Goal: Complete application form

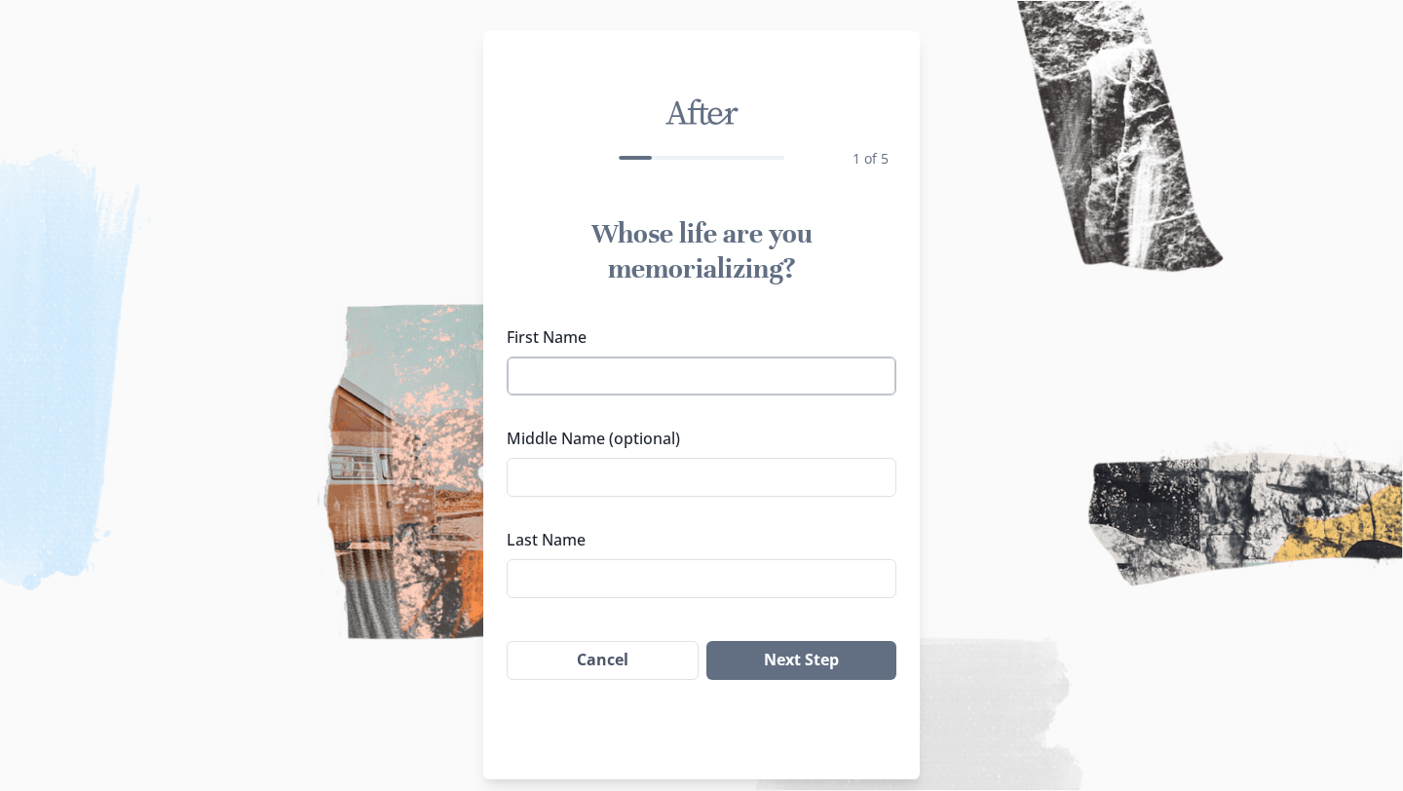
click at [773, 365] on input "First Name" at bounding box center [702, 376] width 390 height 39
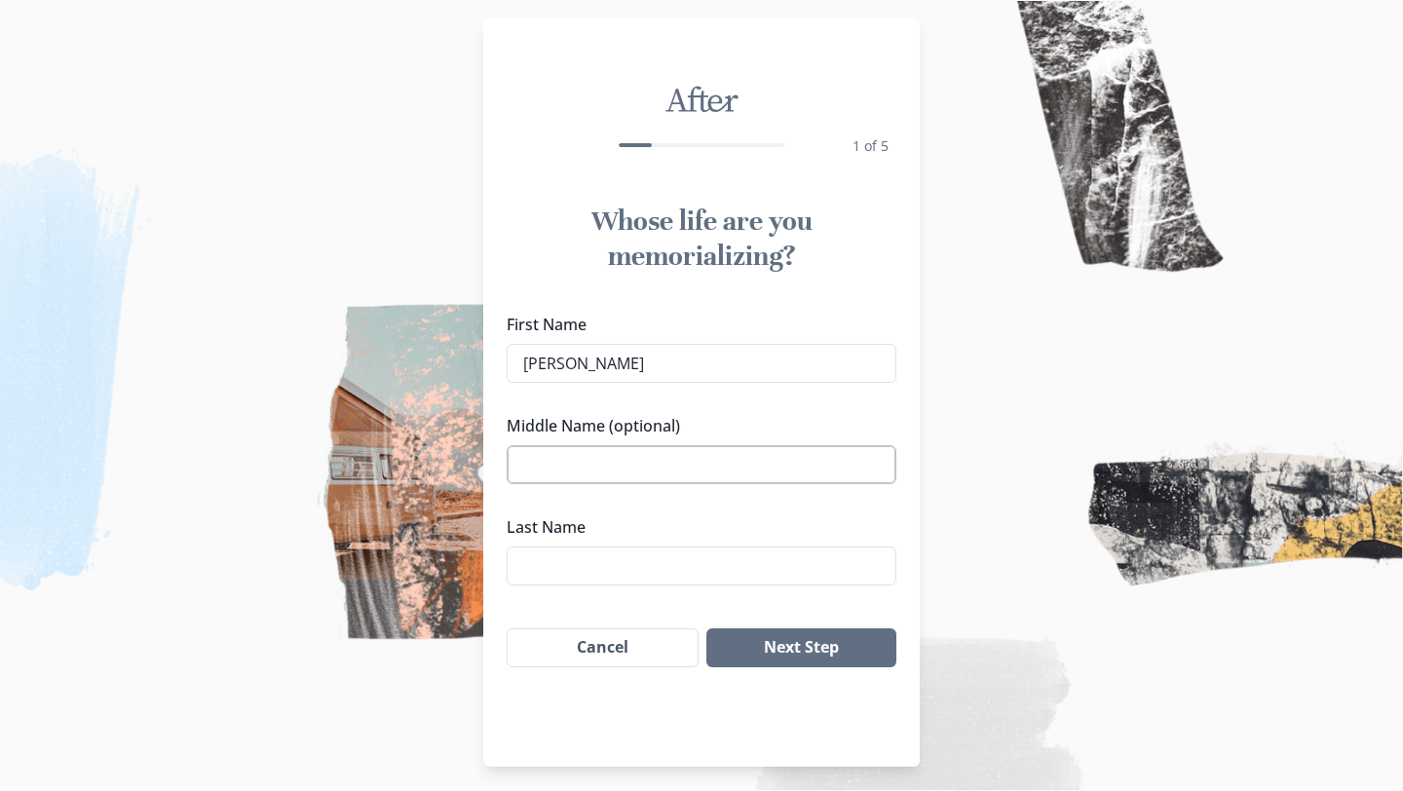
click at [628, 465] on input "Middle Name (optional)" at bounding box center [702, 464] width 390 height 39
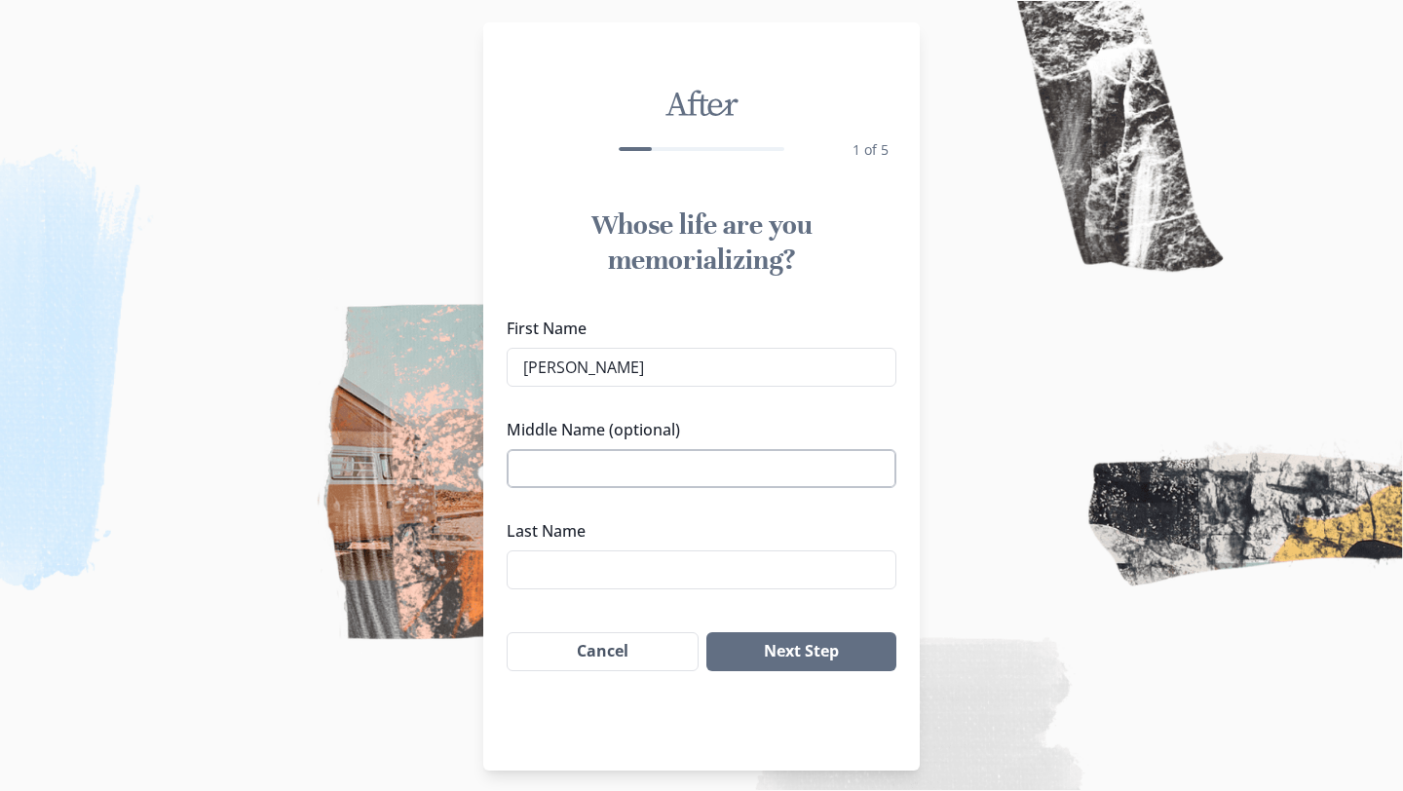
scroll to position [19, 0]
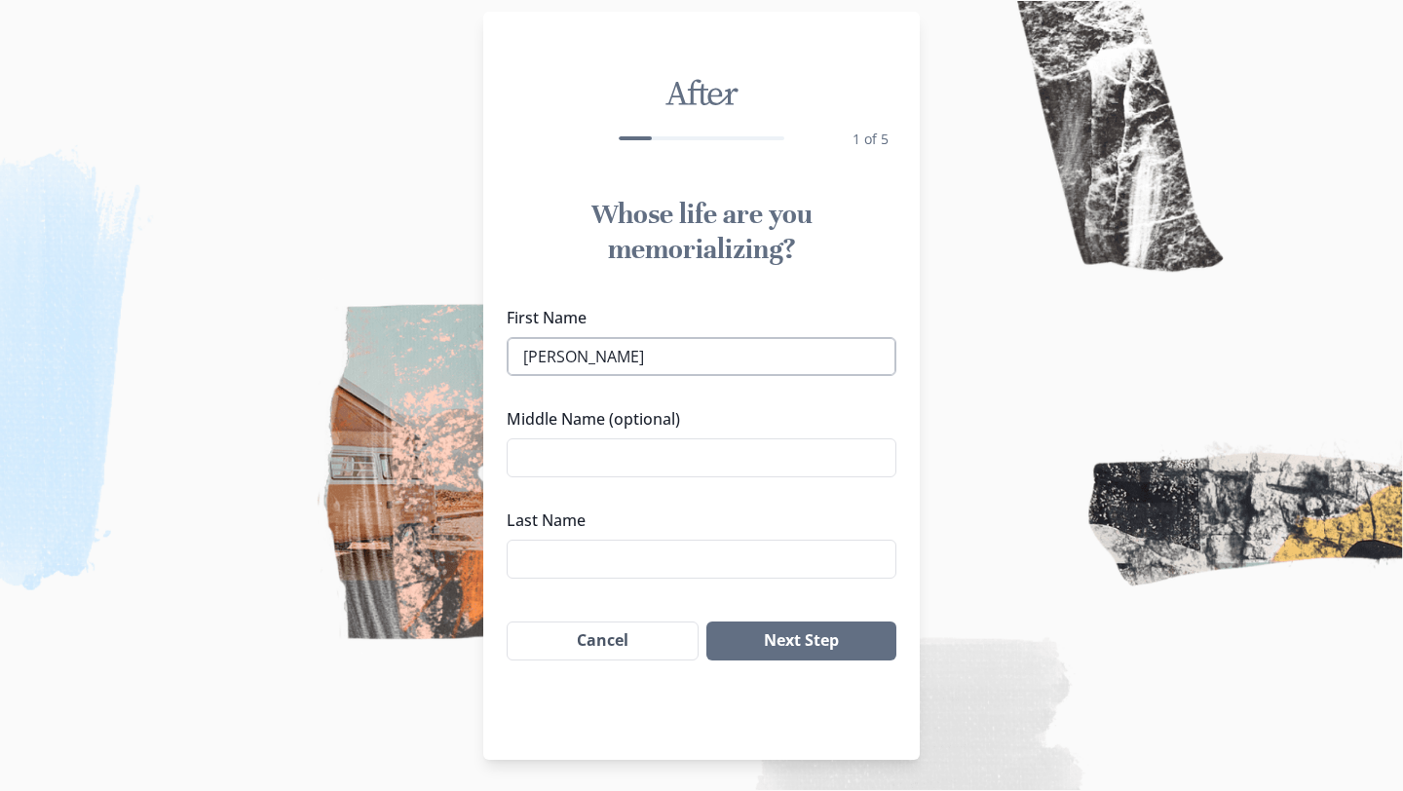
click at [695, 359] on input "[PERSON_NAME]" at bounding box center [702, 356] width 390 height 39
type input "Ghiaronesa"
click at [636, 562] on input "Last Name" at bounding box center [702, 559] width 390 height 39
type input "[PERSON_NAME]"
click at [808, 628] on button "Next Step" at bounding box center [801, 641] width 190 height 39
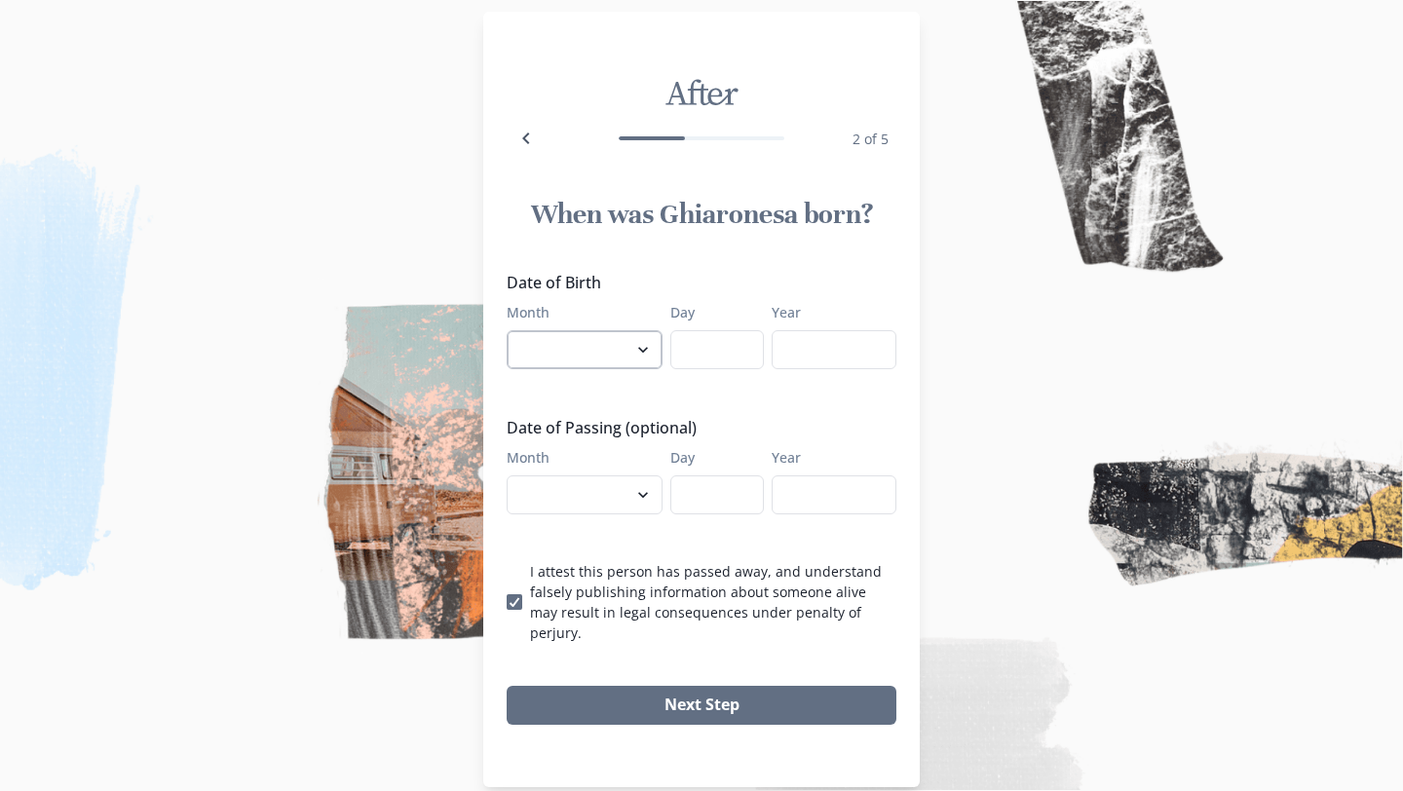
click at [631, 345] on select "January February March April May June July August September October November De…" at bounding box center [585, 349] width 156 height 39
select select "4"
click at [507, 330] on select "January February March April May June July August September October November De…" at bounding box center [585, 349] width 156 height 39
click at [701, 350] on input "Day" at bounding box center [717, 349] width 94 height 39
type input "11"
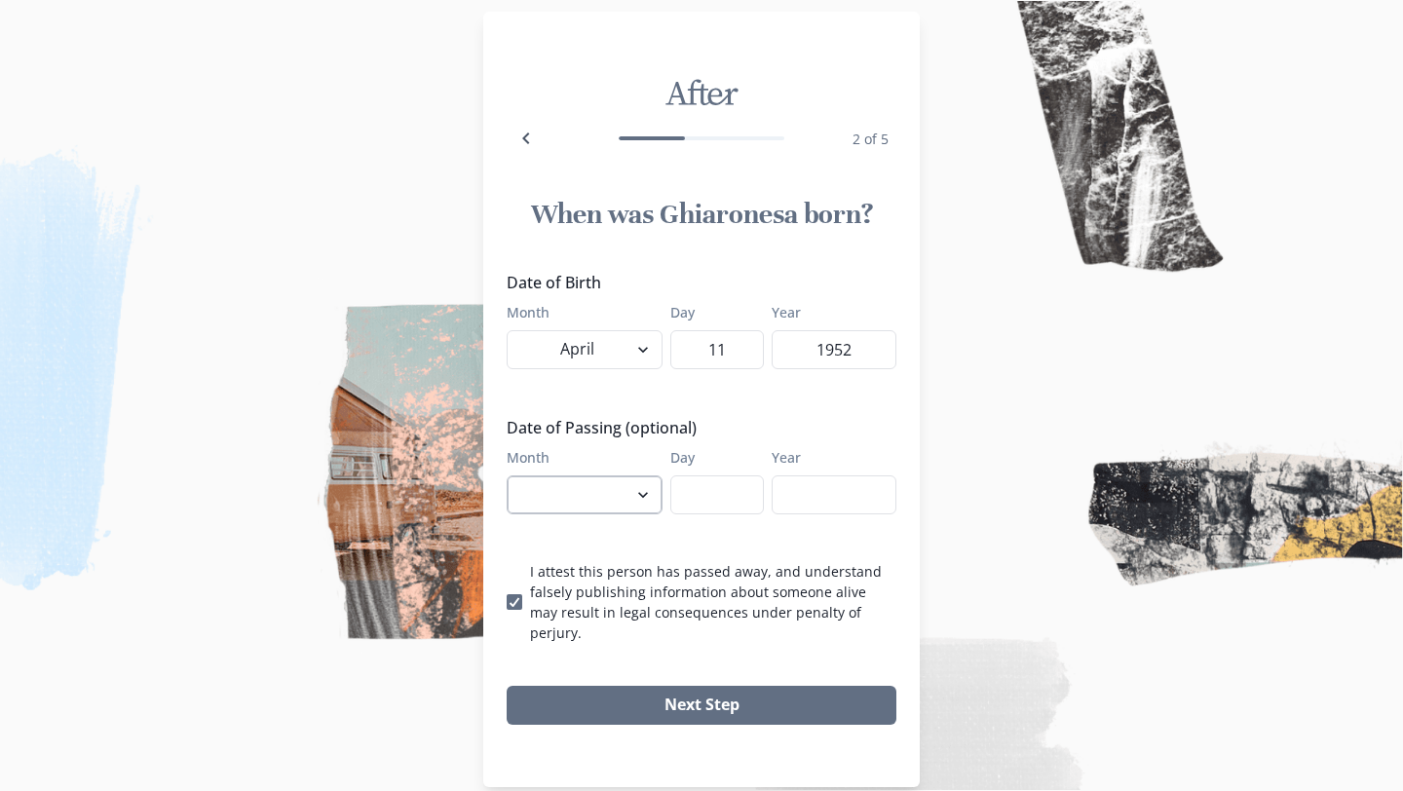
type input "1952"
click at [639, 499] on select "January February March April May June July August September October November De…" at bounding box center [585, 495] width 156 height 39
select select "9"
click at [507, 476] on select "January February March April May June July August September October November De…" at bounding box center [585, 495] width 156 height 39
click at [718, 488] on input "Day" at bounding box center [717, 495] width 94 height 39
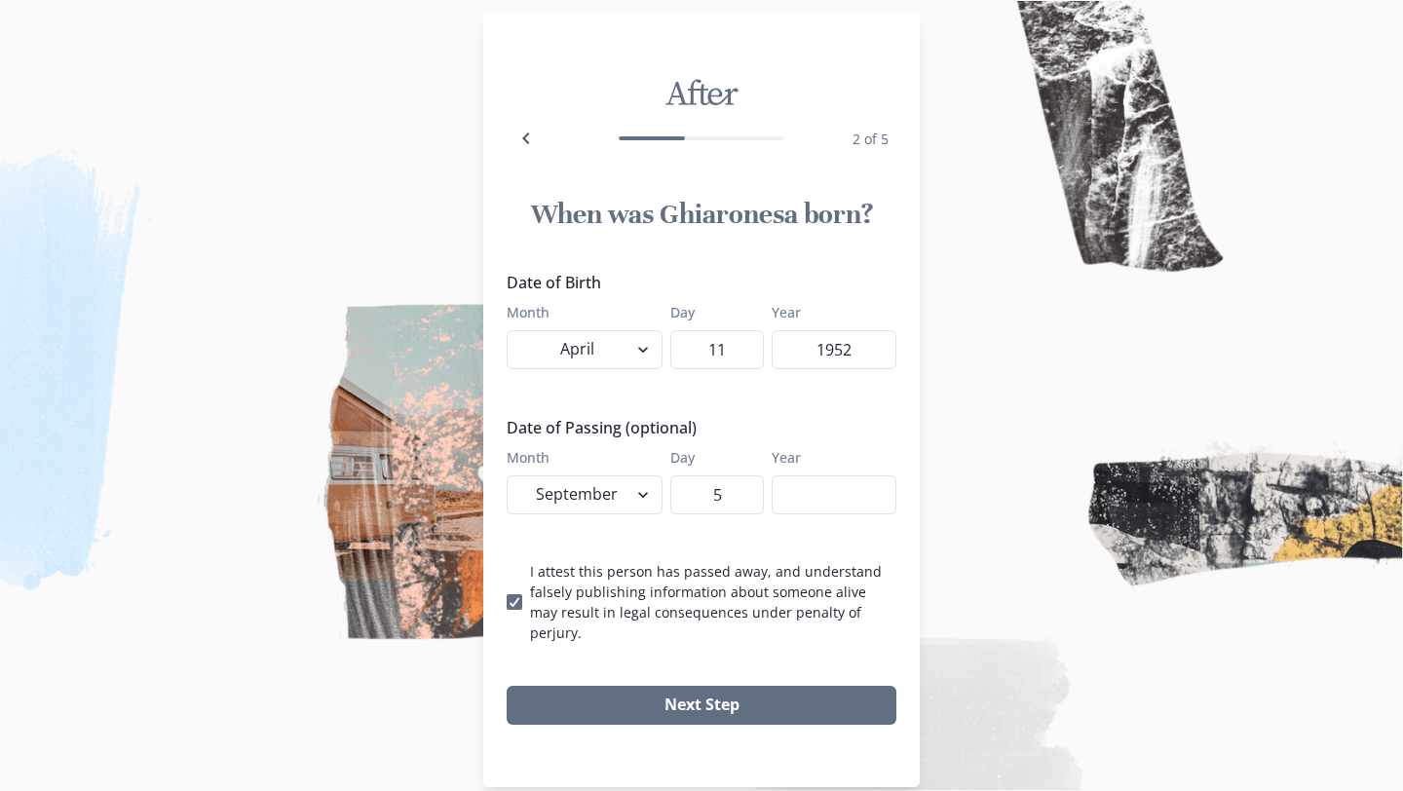
type input "5"
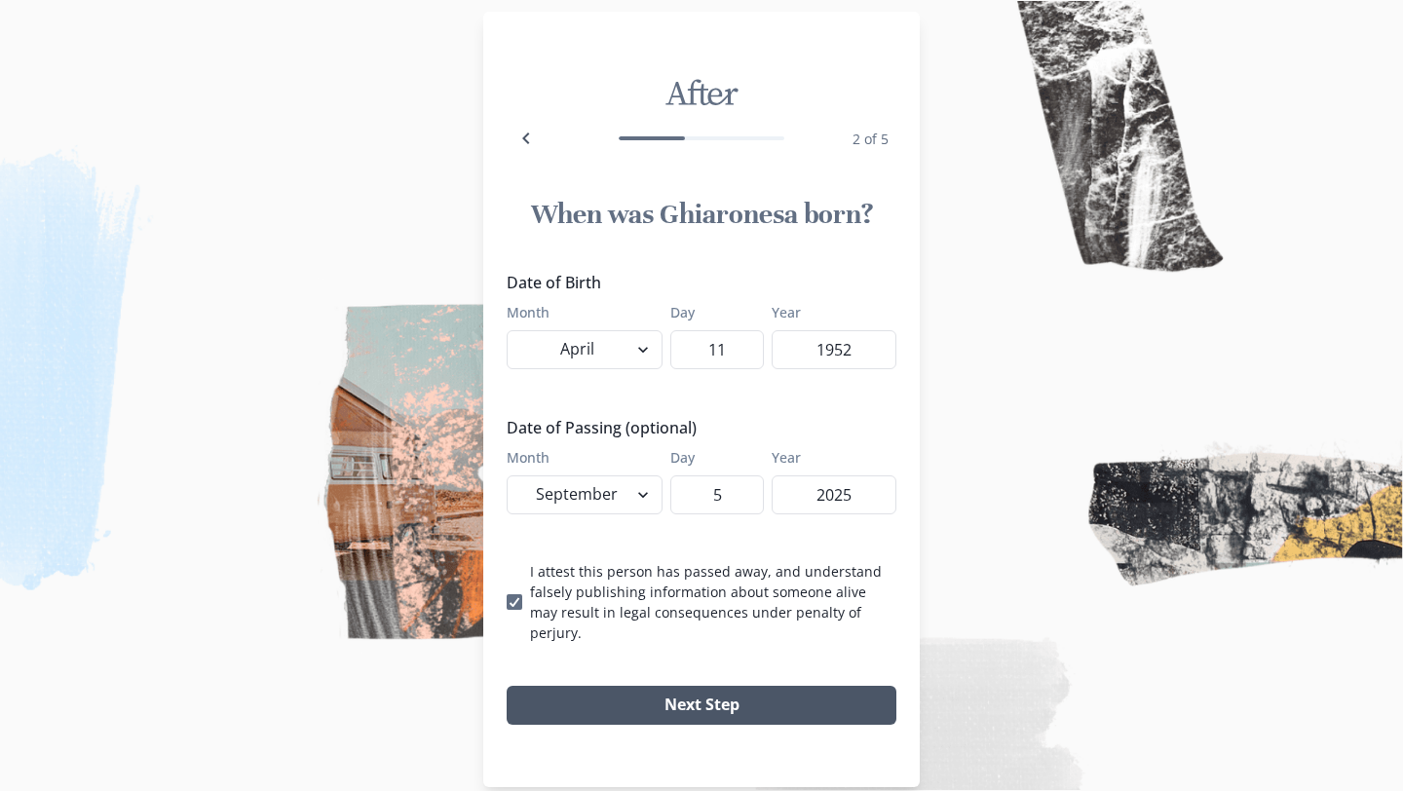
type input "2025"
click at [774, 686] on button "Next Step" at bounding box center [702, 705] width 390 height 39
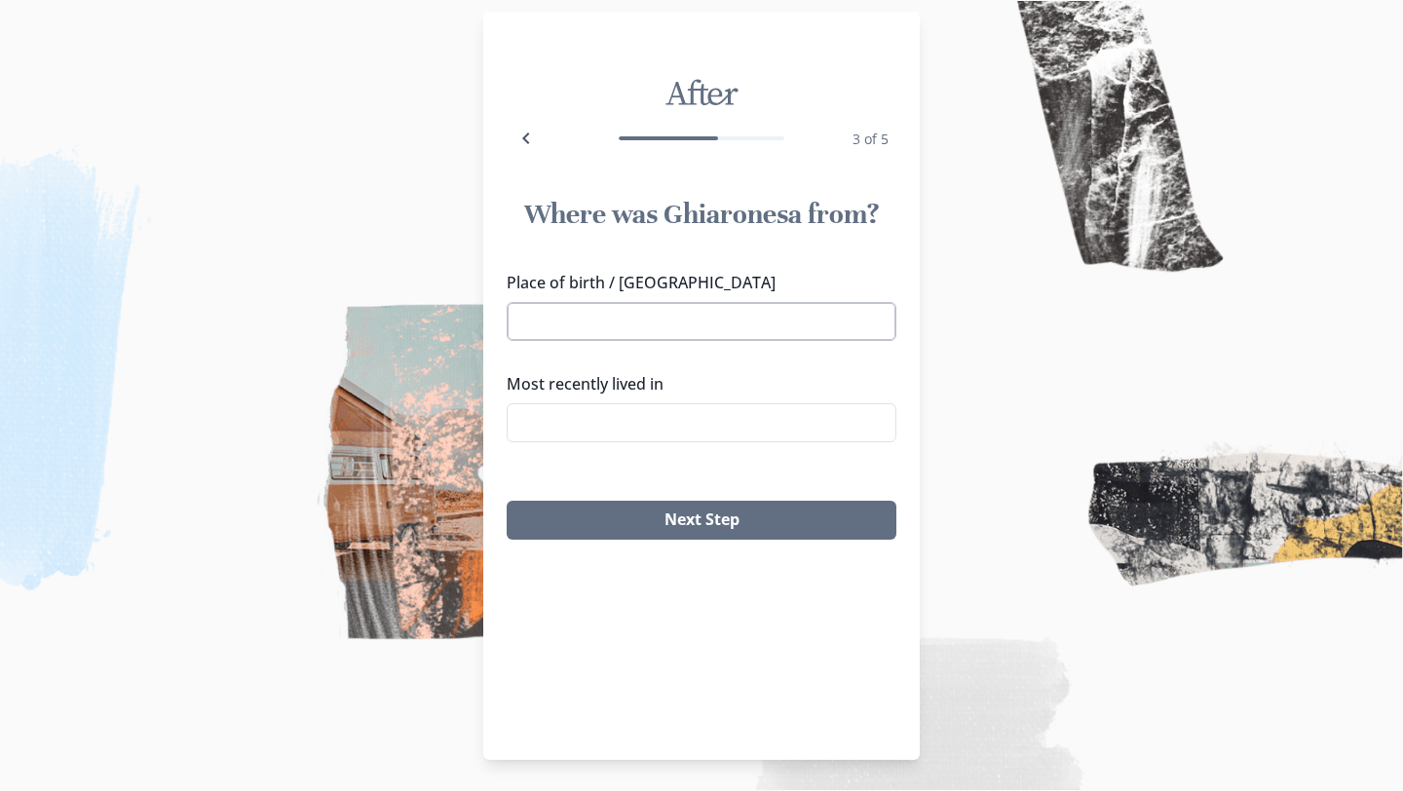
click at [723, 314] on input "Place of birth / [GEOGRAPHIC_DATA]" at bounding box center [702, 321] width 390 height 39
type input "Hout Bay"
click at [695, 436] on input "Most recently lived in" at bounding box center [702, 422] width 390 height 39
click at [704, 461] on li "[GEOGRAPHIC_DATA], [GEOGRAPHIC_DATA], [GEOGRAPHIC_DATA]" at bounding box center [702, 469] width 388 height 55
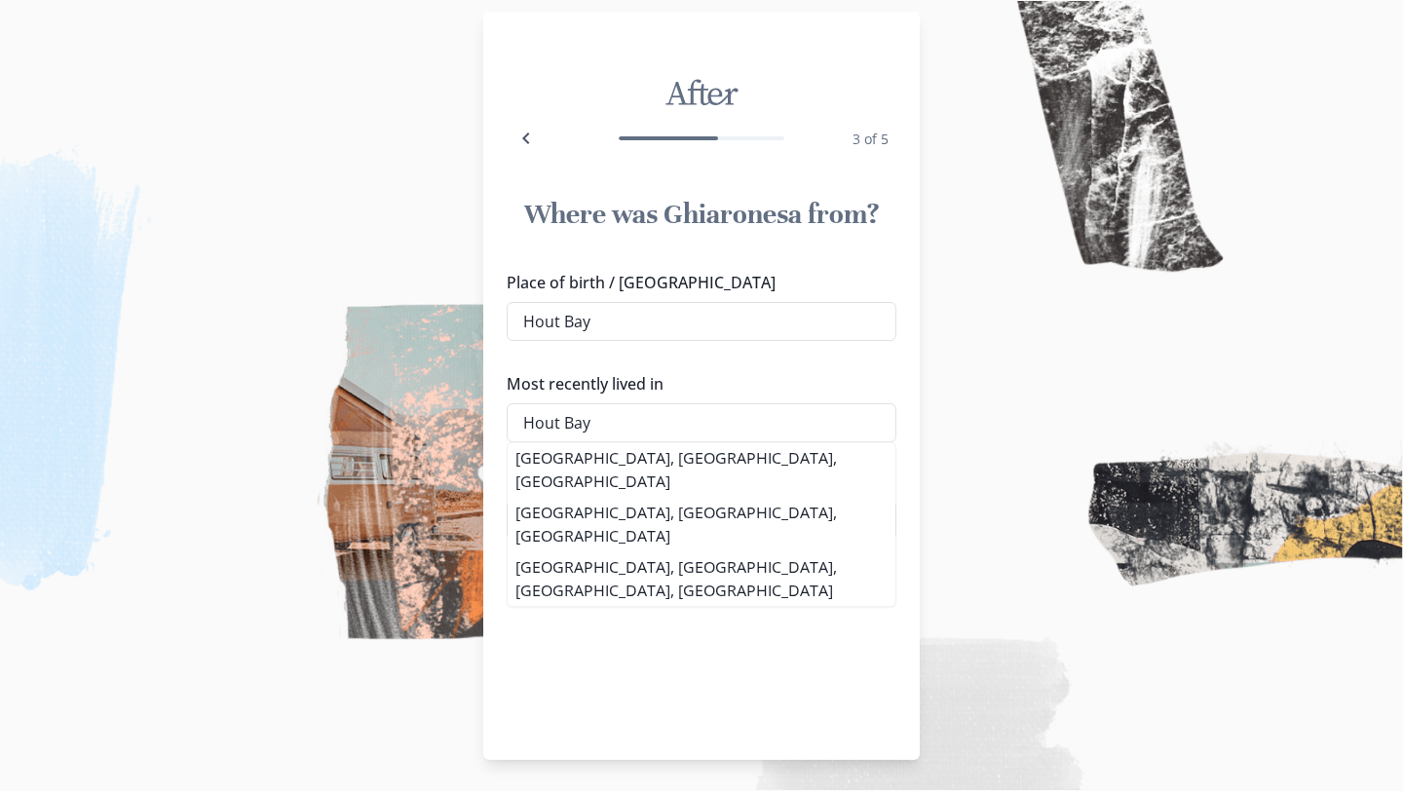
type input "[GEOGRAPHIC_DATA], [GEOGRAPHIC_DATA], [GEOGRAPHIC_DATA]"
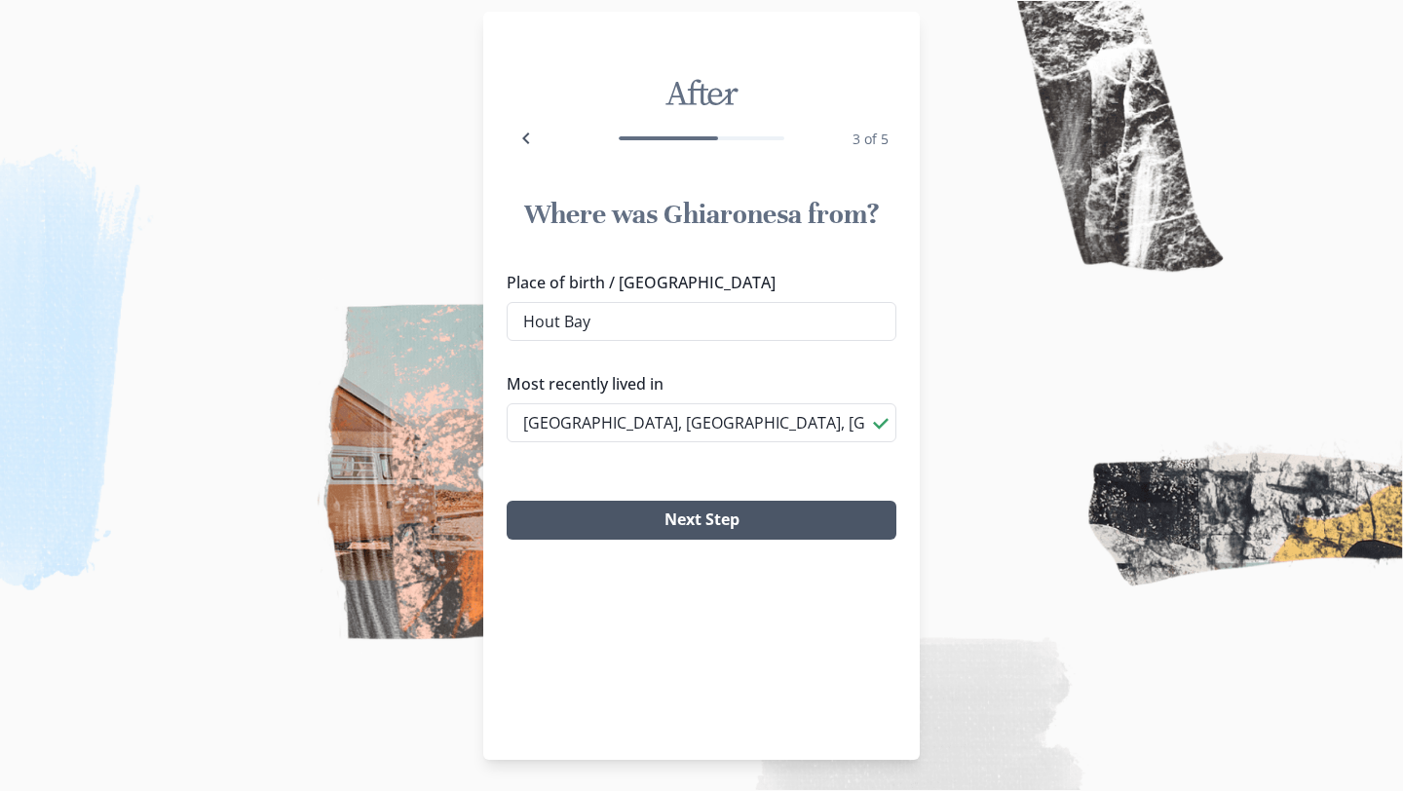
click at [706, 517] on button "Next Step" at bounding box center [702, 520] width 390 height 39
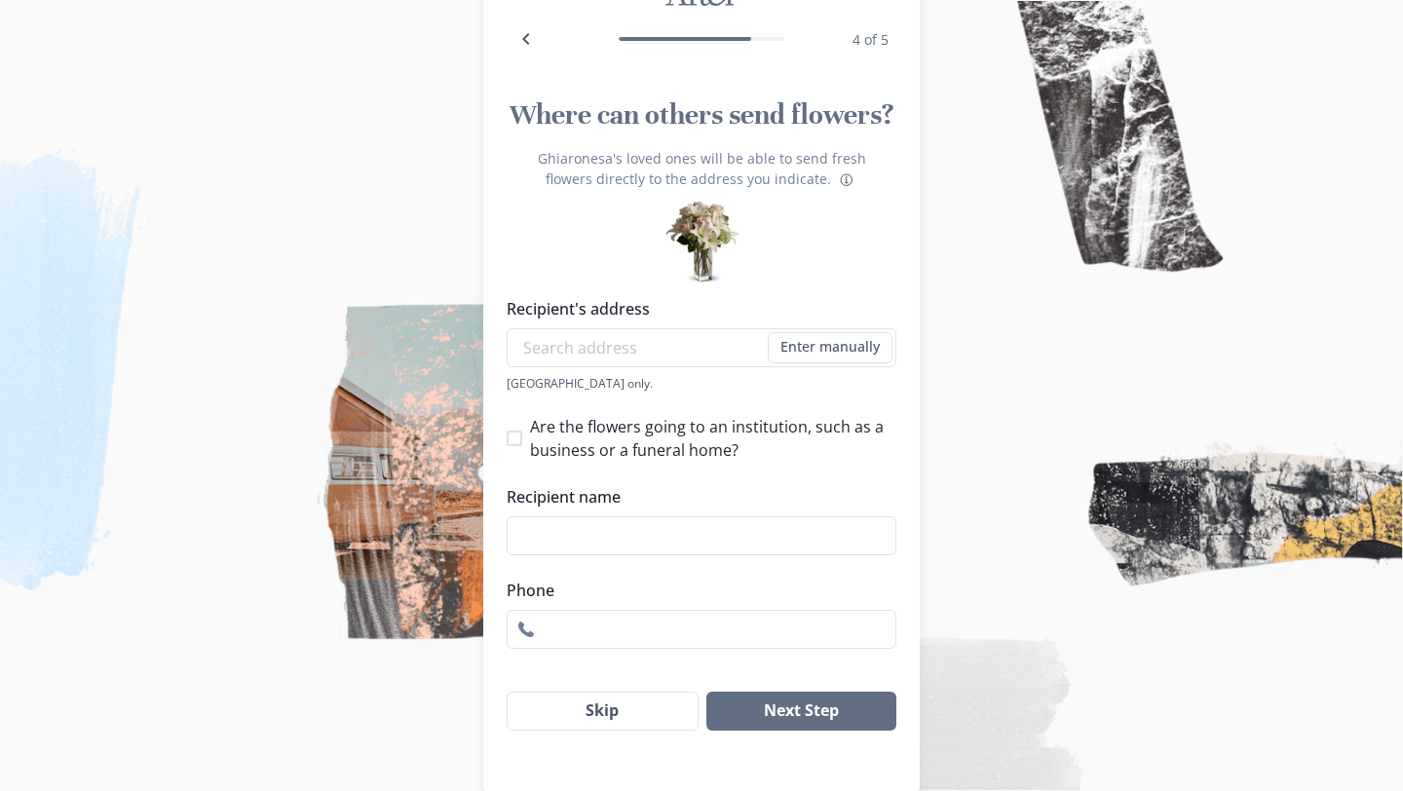
scroll to position [151, 0]
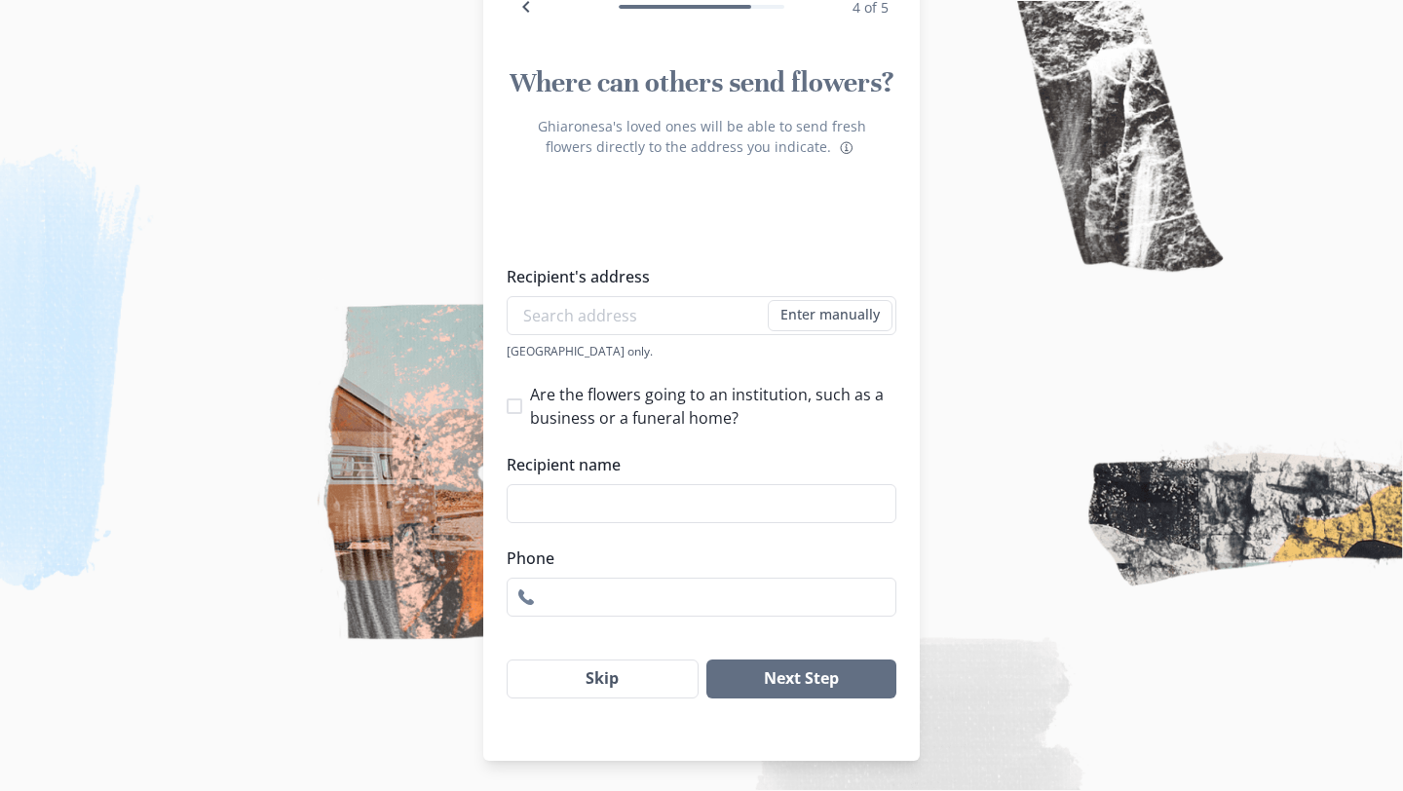
click at [706, 516] on input "Recipient name" at bounding box center [702, 503] width 390 height 39
click at [815, 675] on button "Next Step" at bounding box center [801, 679] width 190 height 39
click at [690, 317] on input "Recipient's address" at bounding box center [702, 315] width 390 height 39
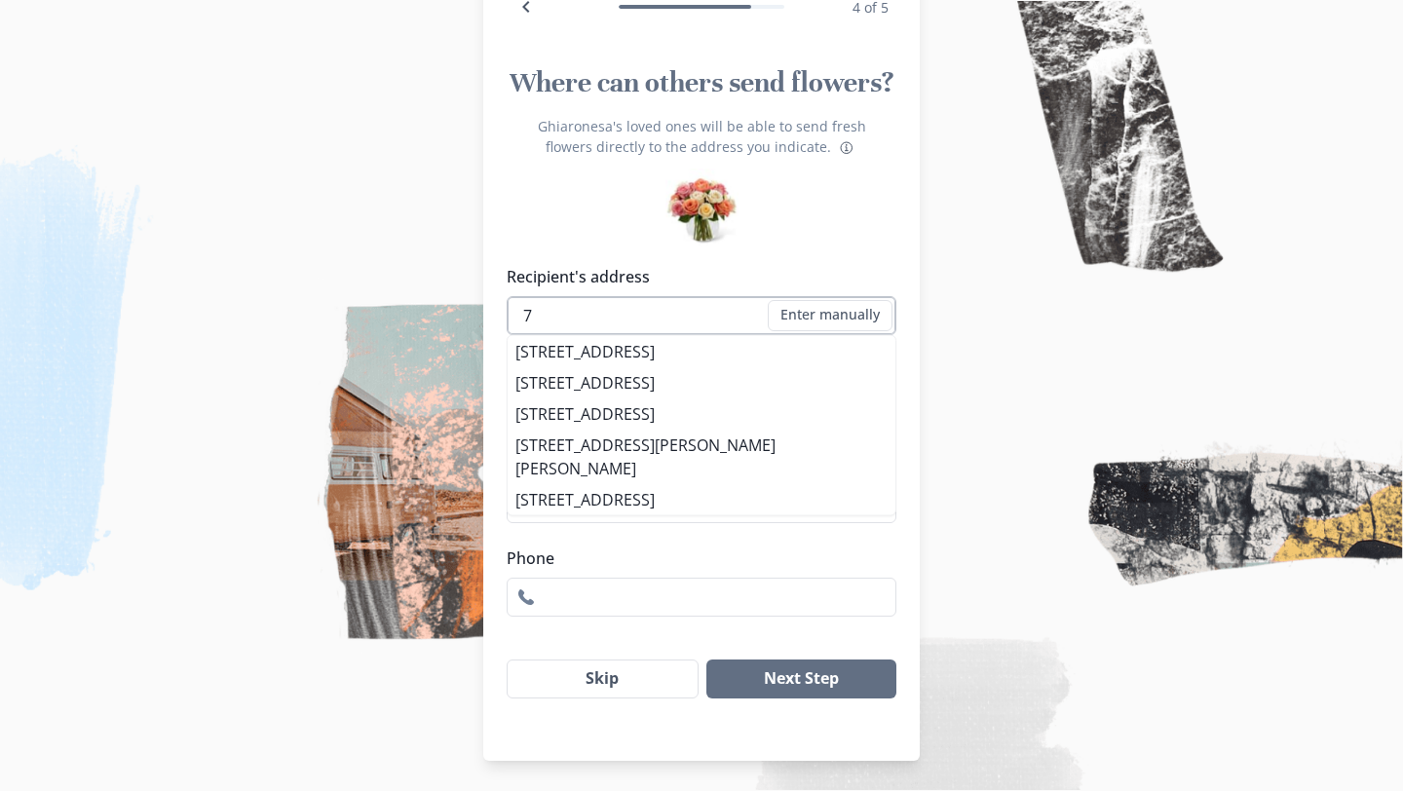
type input "7"
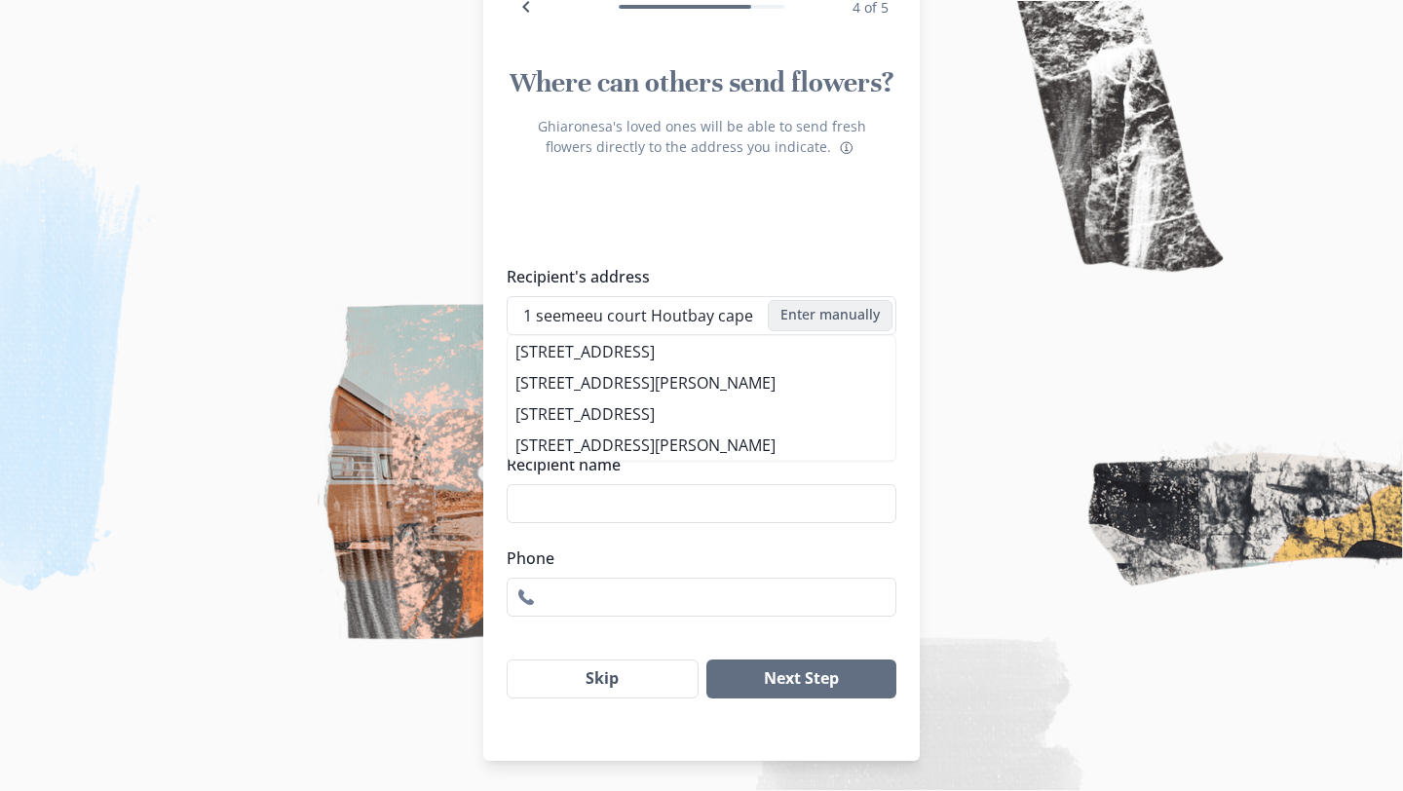
type input "1 seemeeu court Houtbay cape"
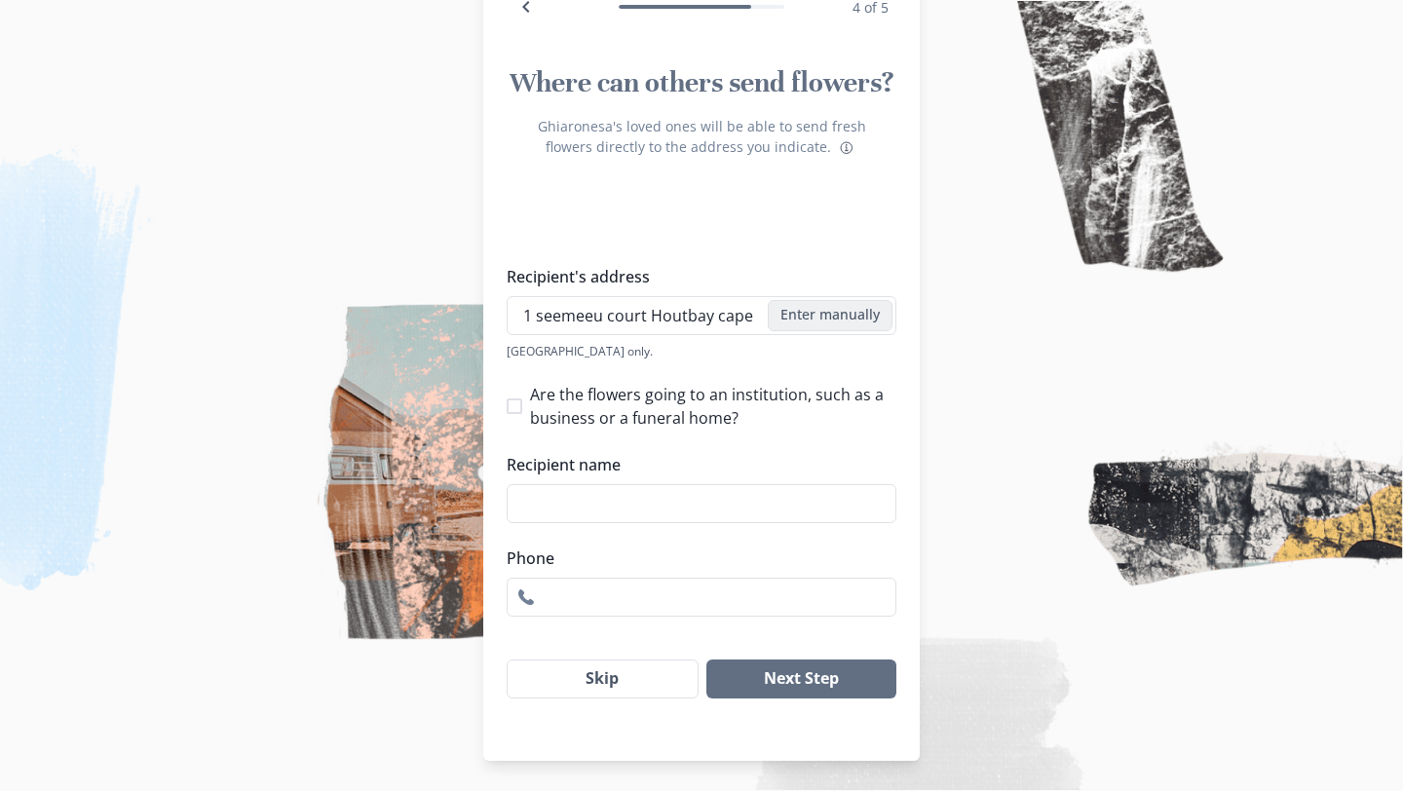
click at [813, 315] on button "Enter manually" at bounding box center [830, 315] width 125 height 31
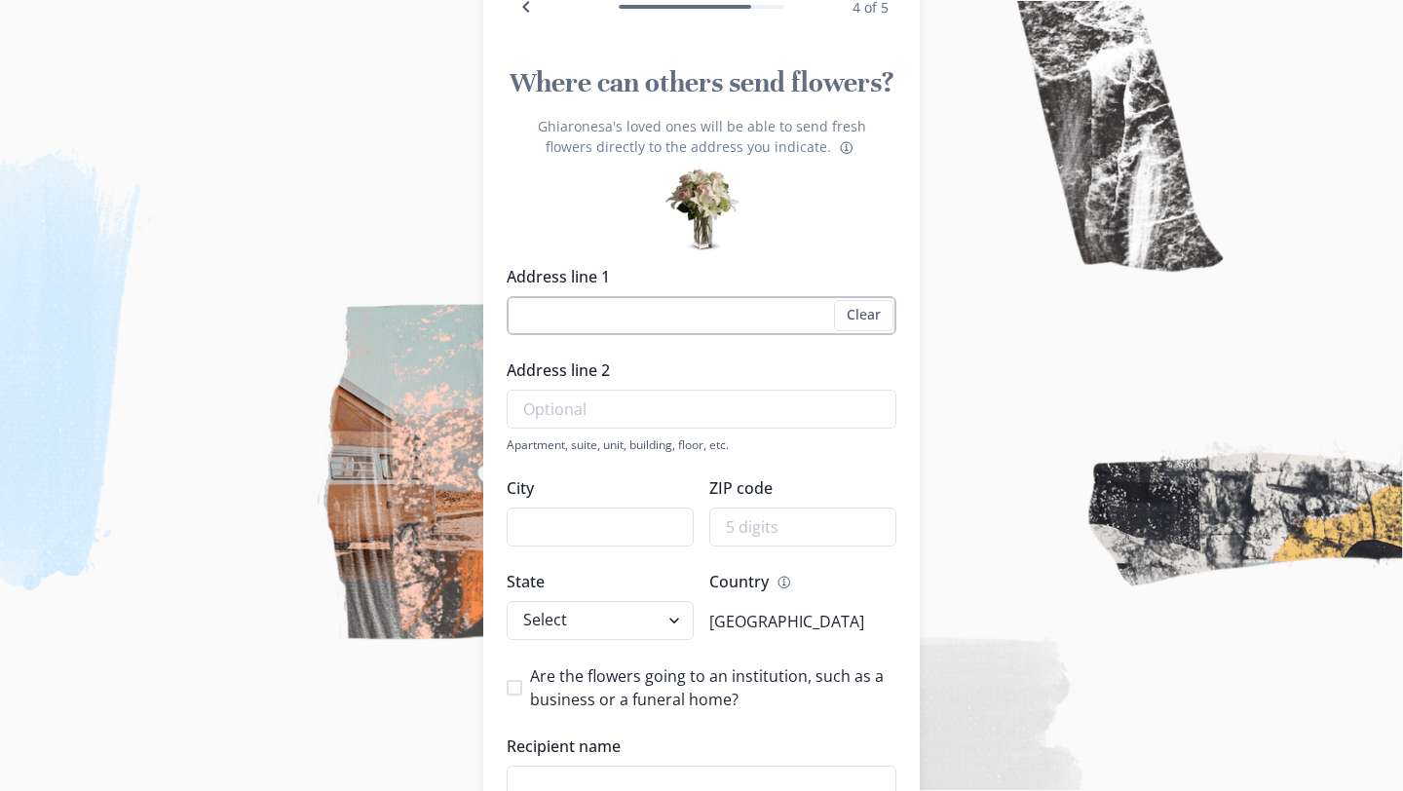
click at [726, 325] on input "Address line 1" at bounding box center [702, 315] width 390 height 39
type input "I Seemeeu Court"
click at [636, 514] on input "City" at bounding box center [600, 527] width 187 height 39
click at [661, 404] on input "Address line 2" at bounding box center [702, 409] width 390 height 39
type input "h"
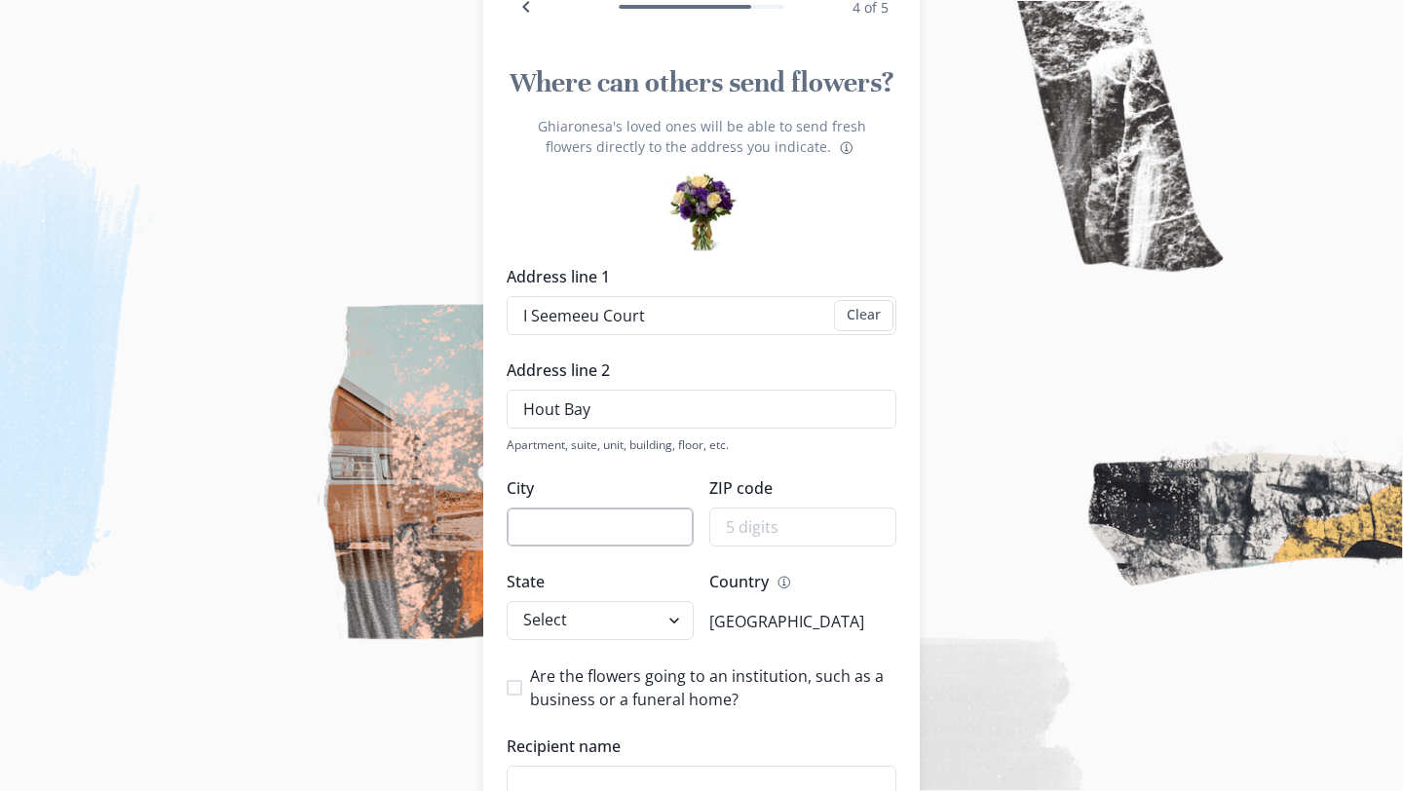
type input "Hout Bay"
click at [625, 513] on input "City" at bounding box center [600, 527] width 187 height 39
type input "[GEOGRAPHIC_DATA]"
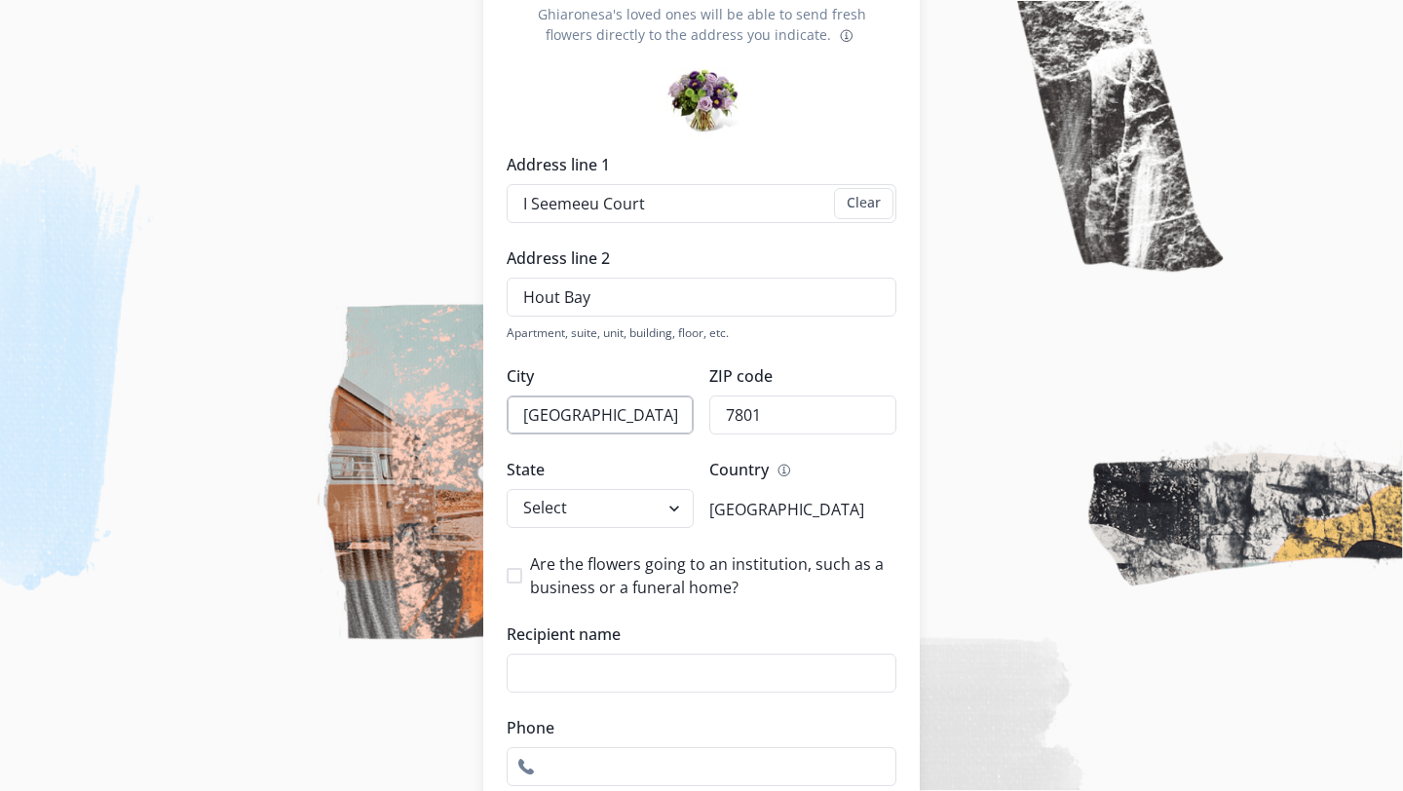
scroll to position [265, 0]
type input "7801"
click at [652, 508] on select "Select [US_STATE] [US_STATE] [US_STATE] [US_STATE] [US_STATE] [US_STATE] [US_ST…" at bounding box center [600, 506] width 187 height 39
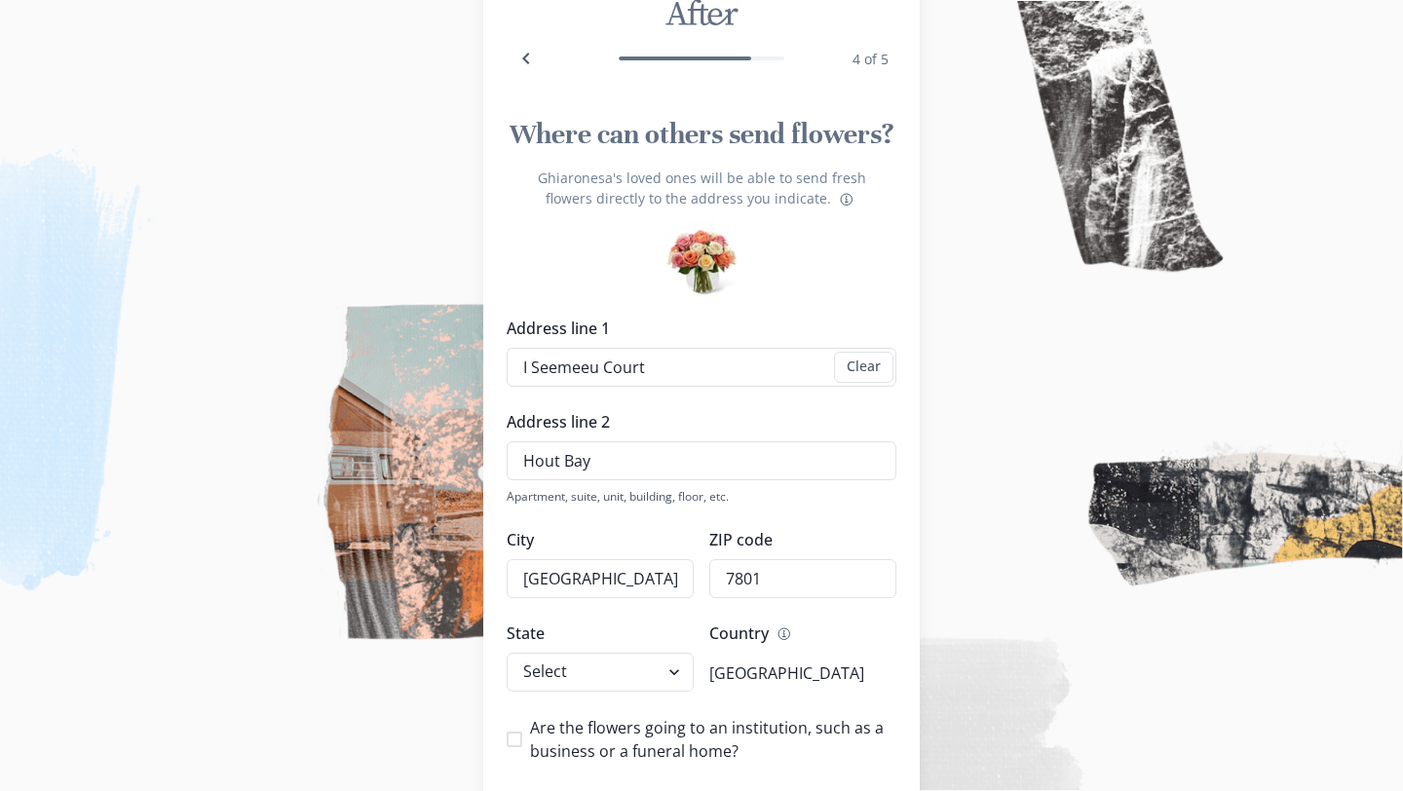
scroll to position [0, 0]
